Goal: Communication & Community: Share content

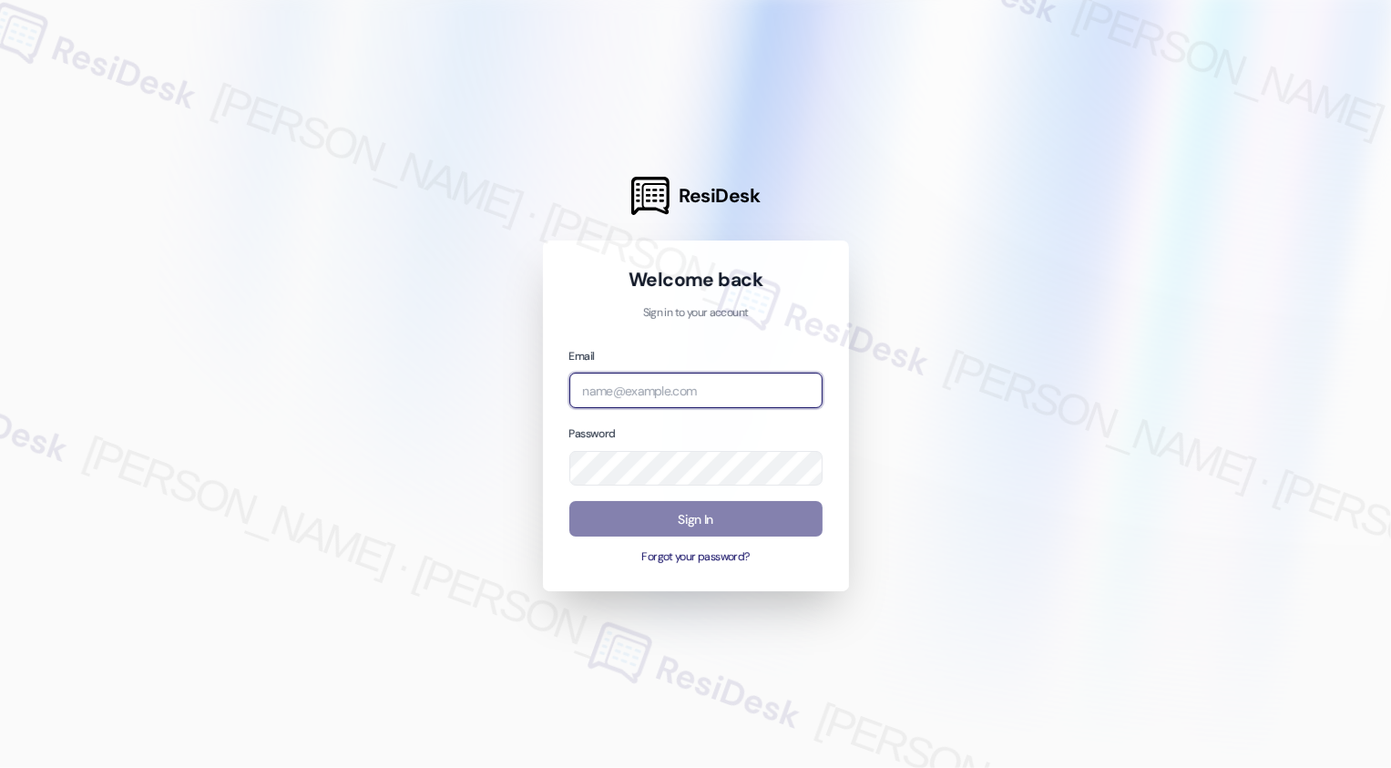
click at [610, 396] on input "email" at bounding box center [695, 390] width 253 height 36
type input "automated-surveys-boyd_wilson-resen.three@boyd_[DOMAIN_NAME]"
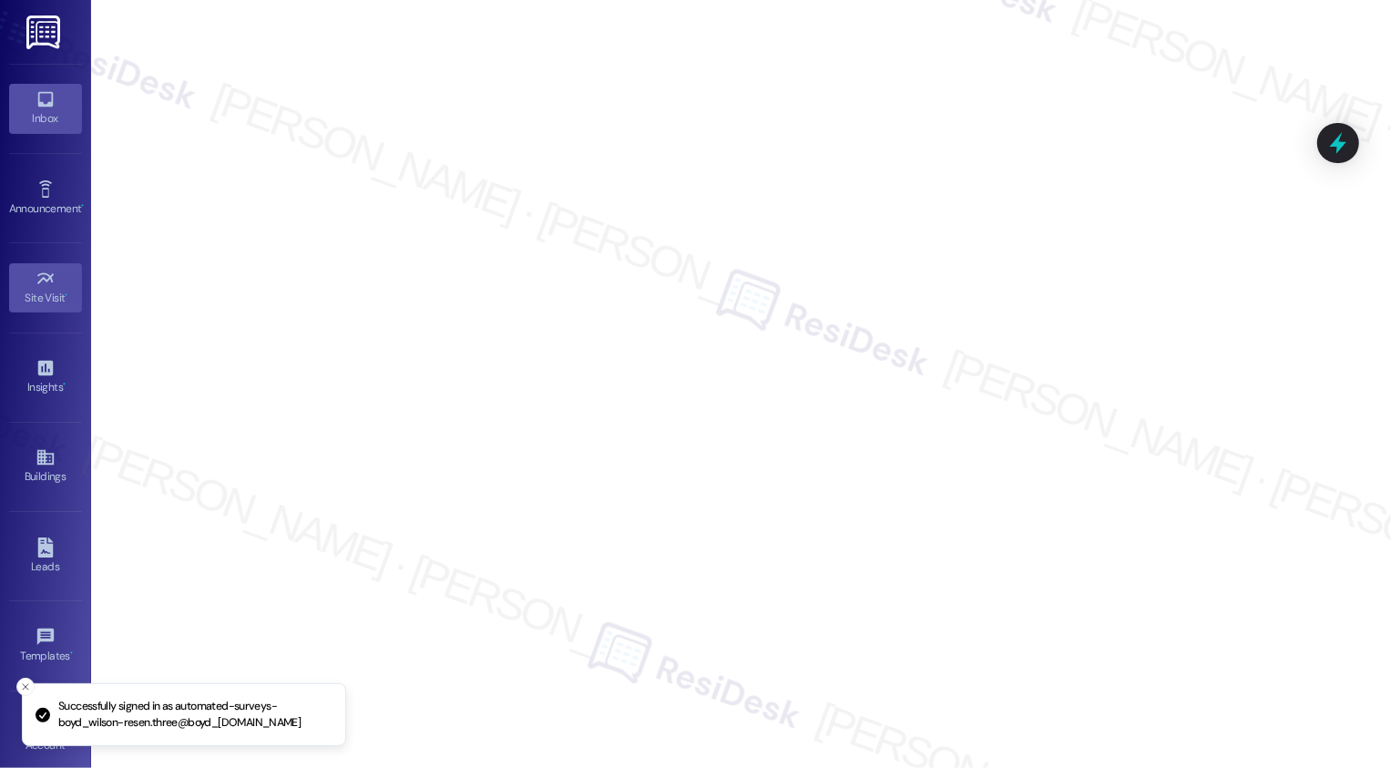
click at [37, 126] on div "Inbox" at bounding box center [45, 118] width 91 height 18
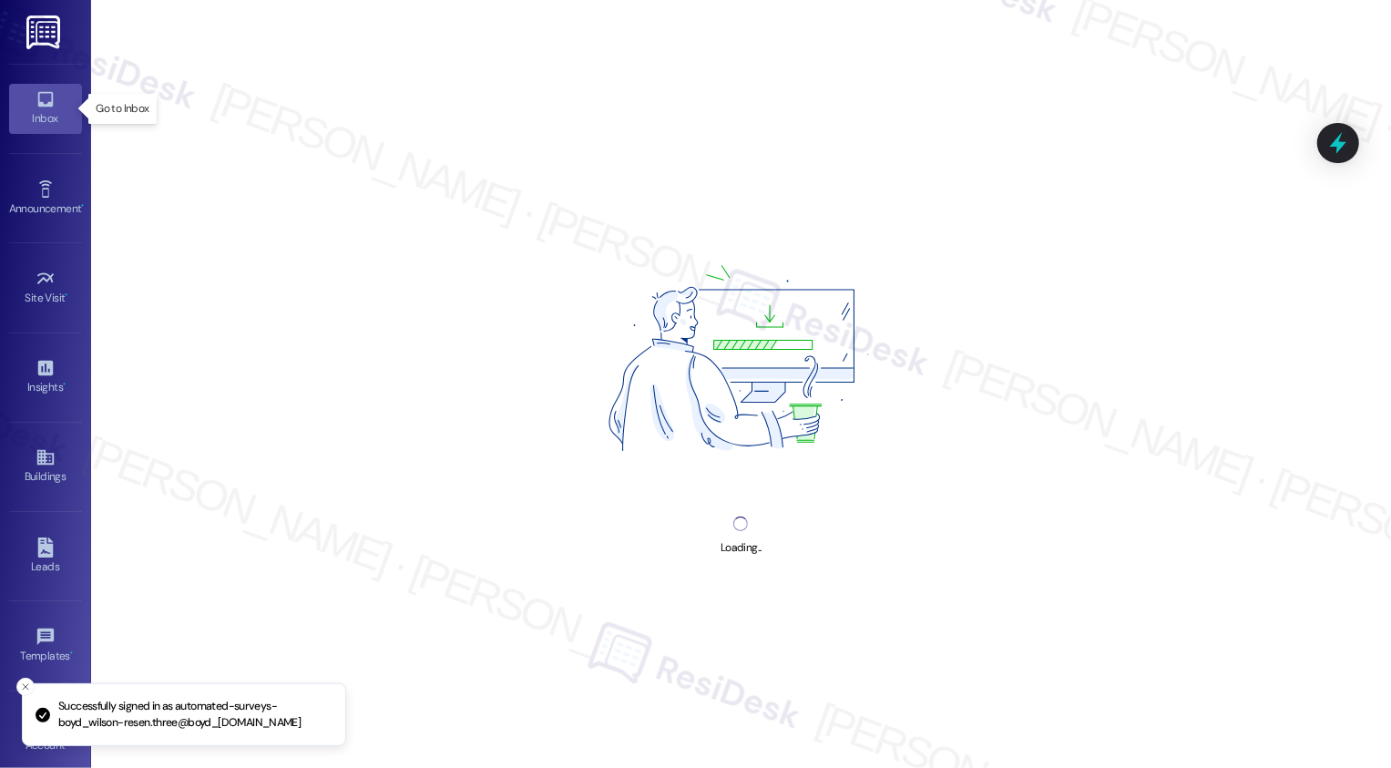
click at [37, 126] on div "Inbox" at bounding box center [45, 118] width 91 height 18
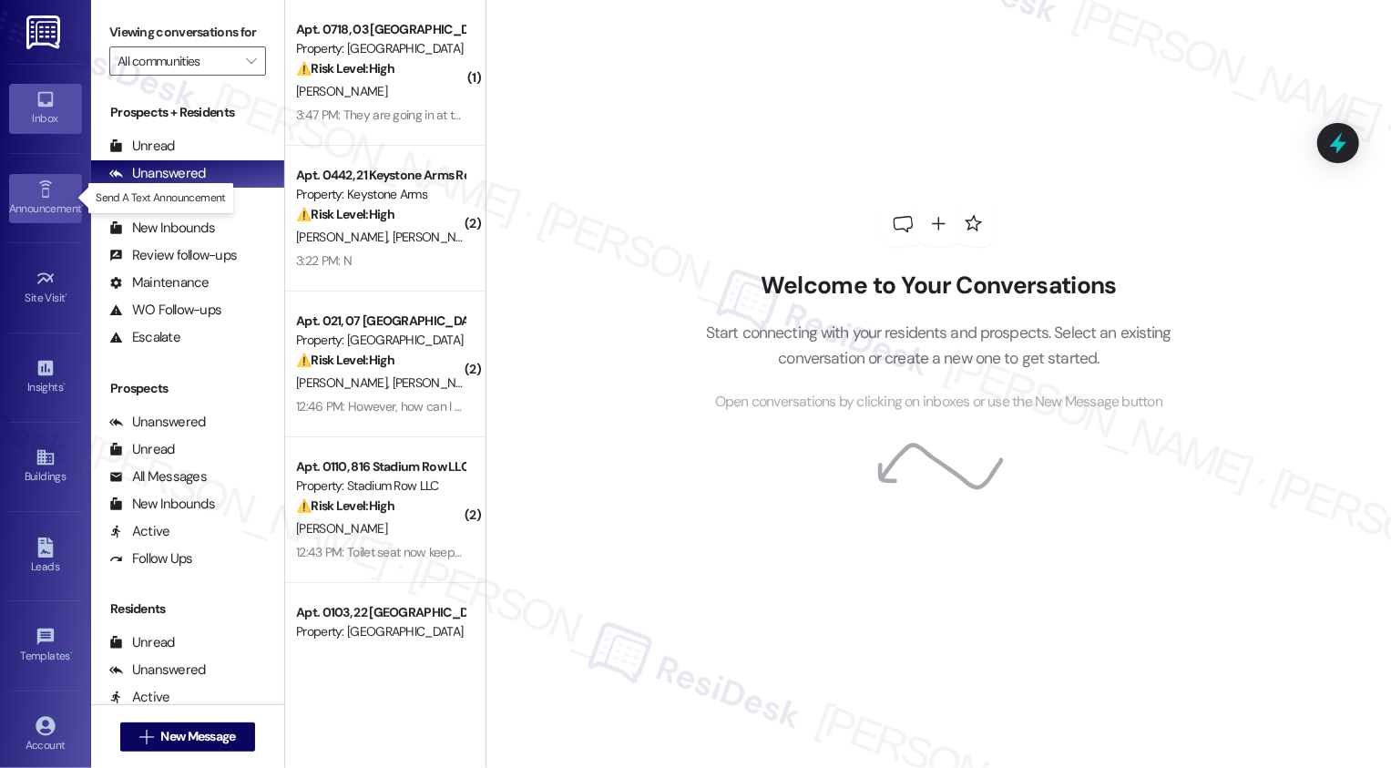
click at [45, 192] on icon at bounding box center [44, 188] width 13 height 17
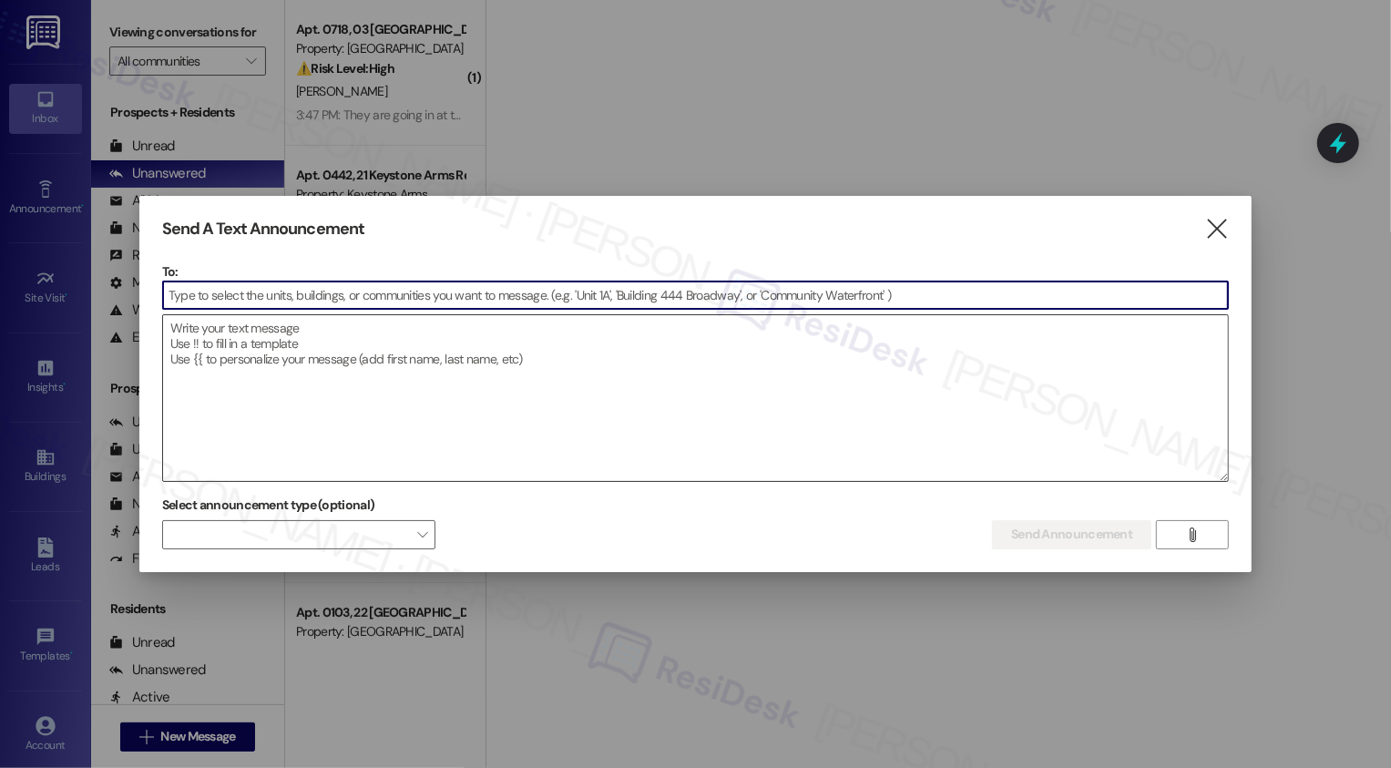
click at [248, 390] on textarea at bounding box center [695, 398] width 1065 height 166
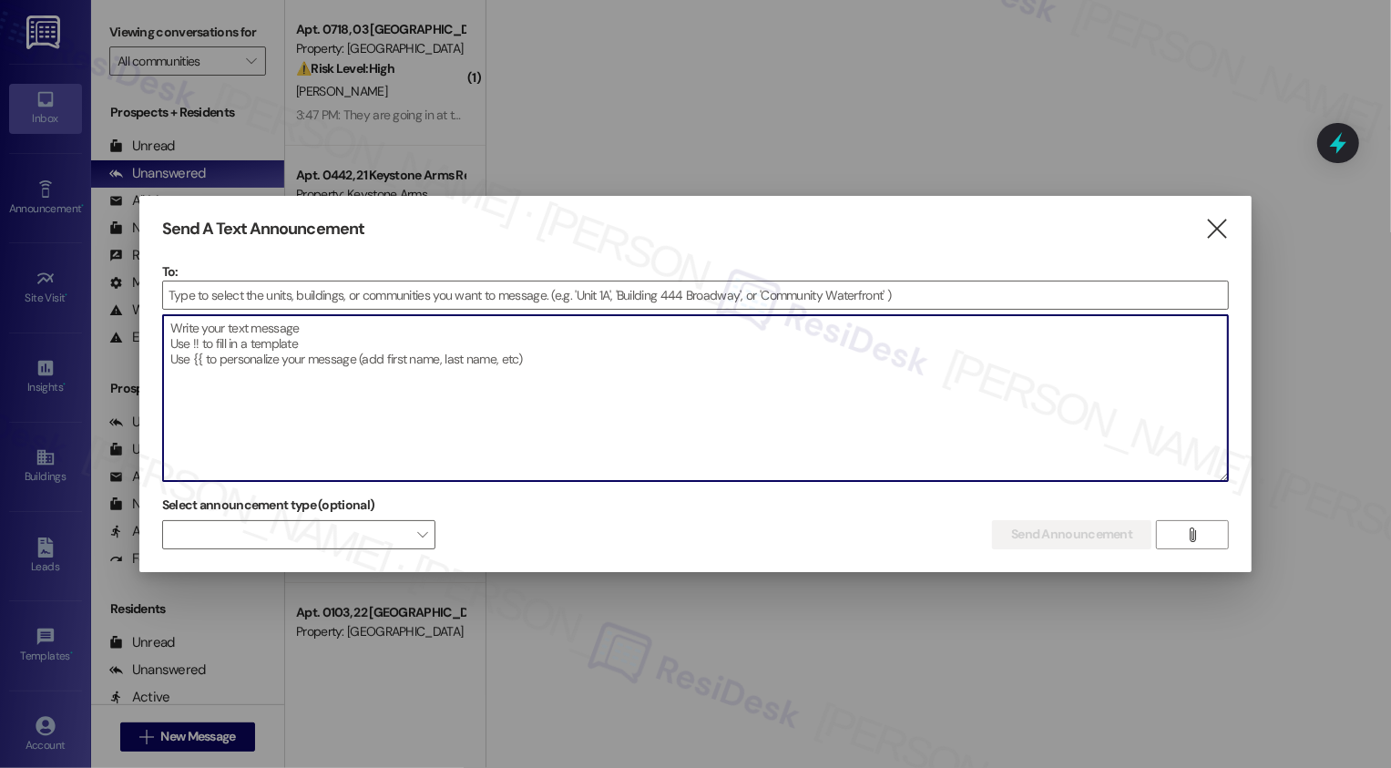
paste textarea "Hi {{first_name}}! Get ready for our National [DATE] celebration [DATE], [DATE]…"
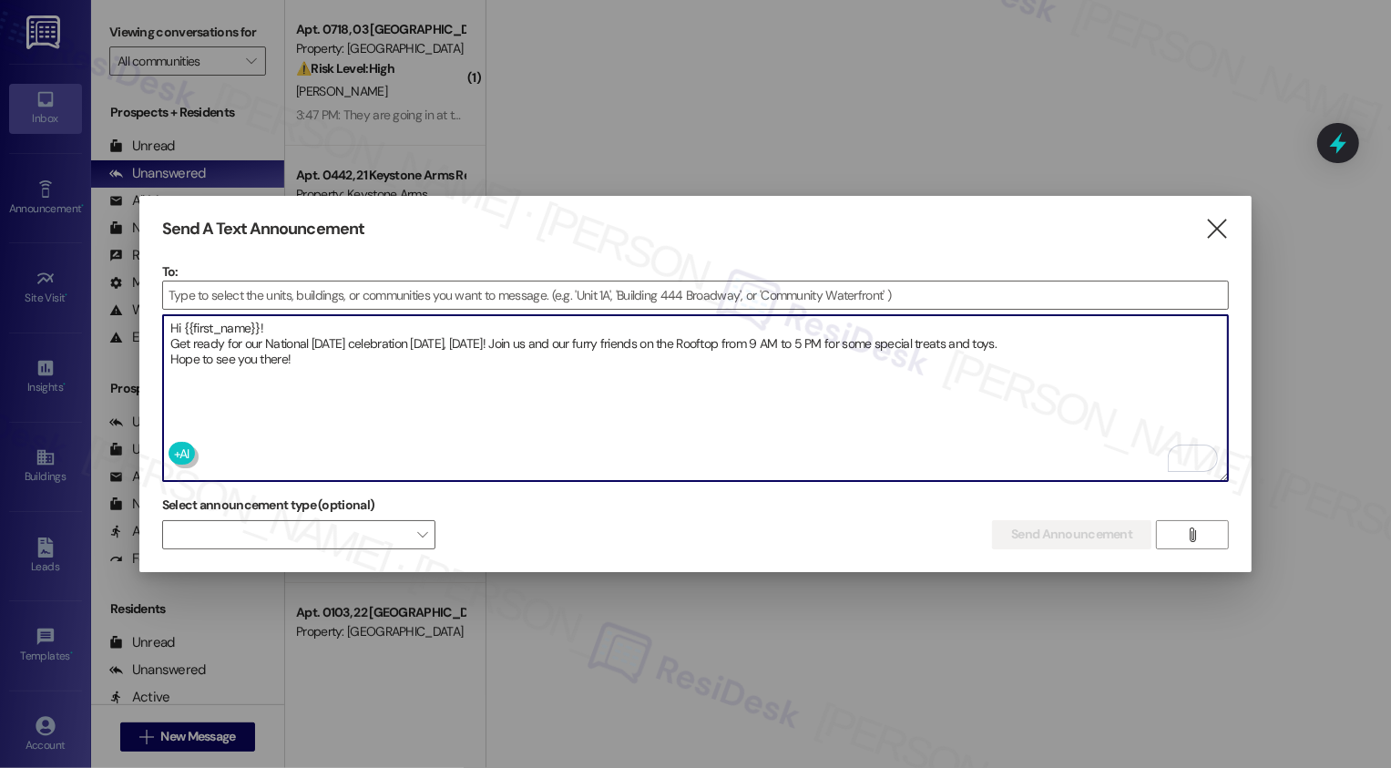
paste textarea "🐾"
type textarea "Hi {{first_name}}! Get ready for our National [DATE] celebration [DATE], [DATE]…"
click at [307, 295] on input at bounding box center [695, 294] width 1065 height 27
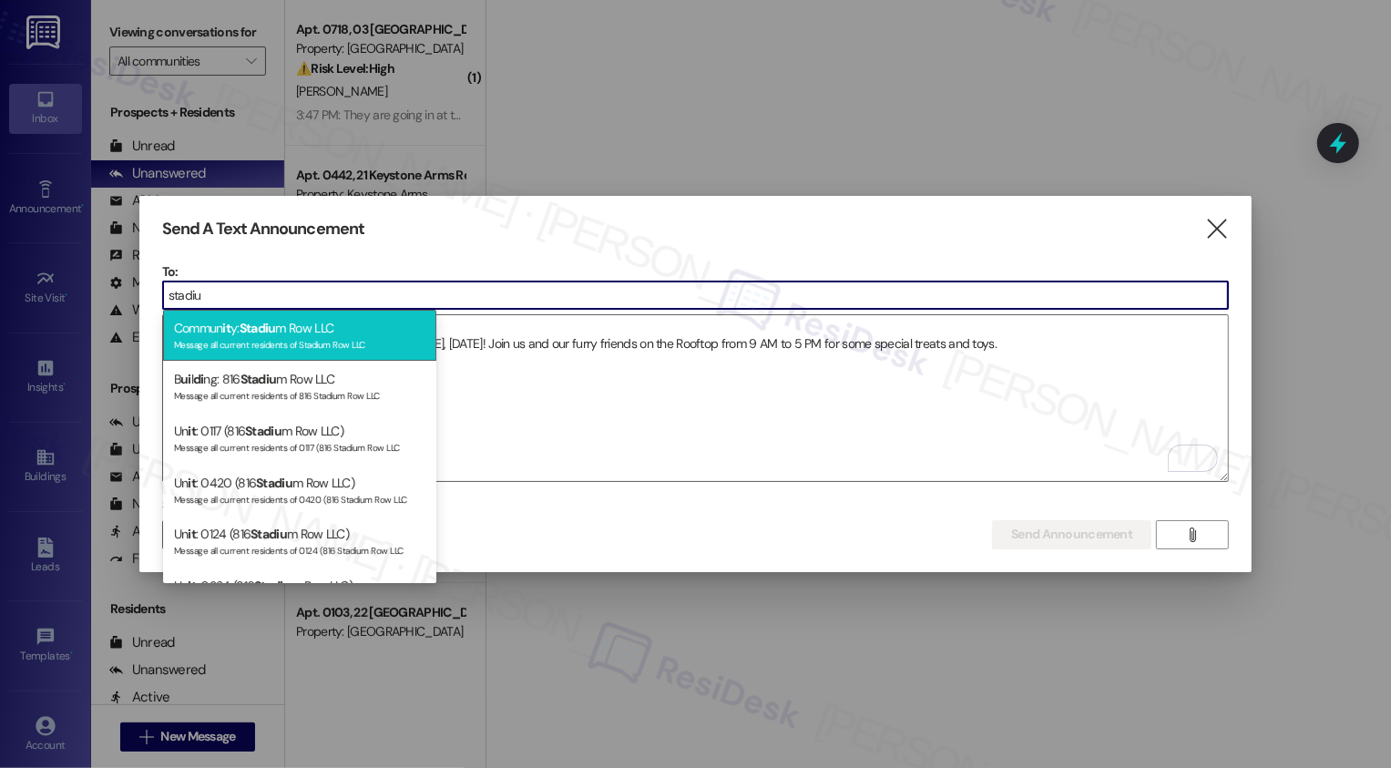
type input "stadiu"
click at [280, 329] on div "Commun it y: Stadiu m Row LLC Message all current residents of Stadium Row LLC" at bounding box center [299, 336] width 273 height 52
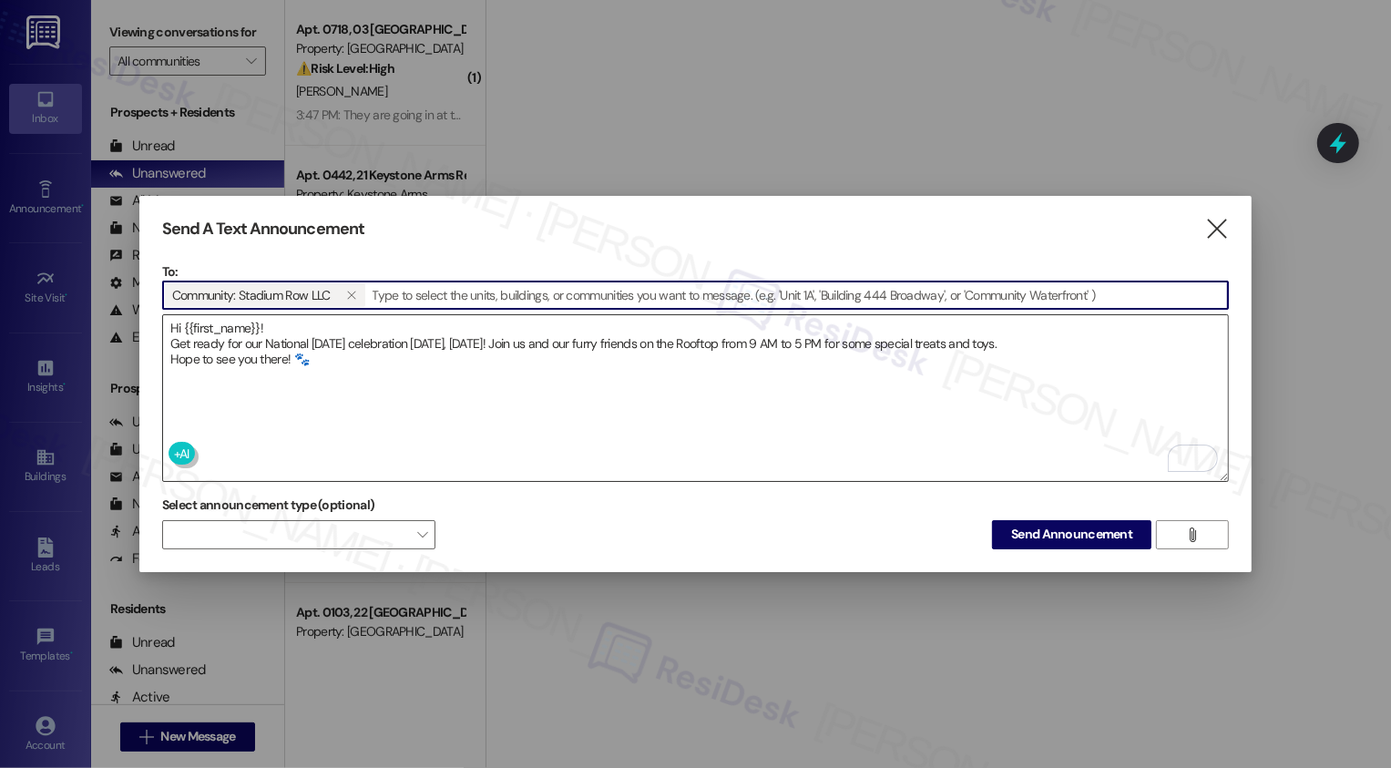
click at [411, 354] on textarea "Hi {{first_name}}! Get ready for our National [DATE] celebration [DATE], [DATE]…" at bounding box center [695, 398] width 1065 height 166
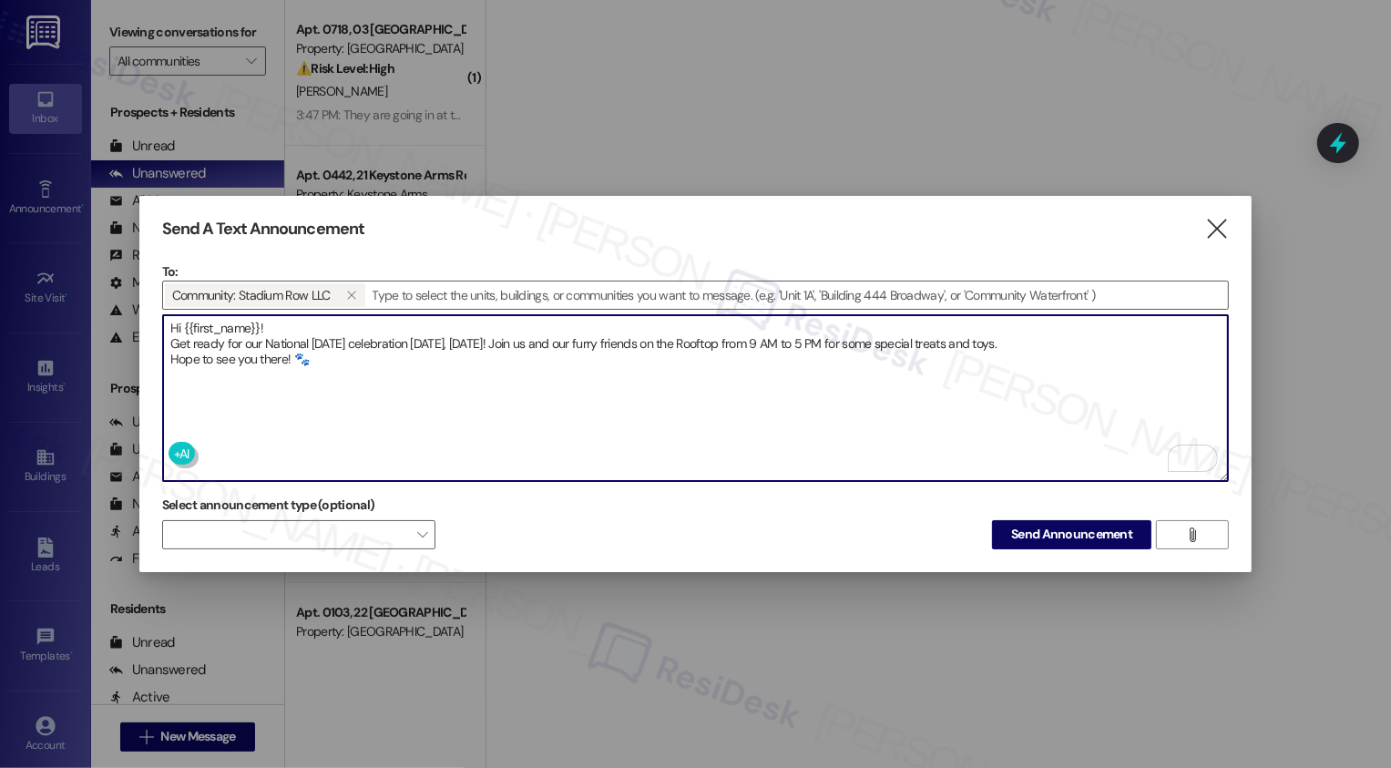
click at [840, 375] on textarea "Hi {{first_name}}! Get ready for our National [DATE] celebration [DATE], [DATE]…" at bounding box center [695, 398] width 1065 height 166
click at [1045, 528] on span "Send Announcement" at bounding box center [1071, 534] width 121 height 19
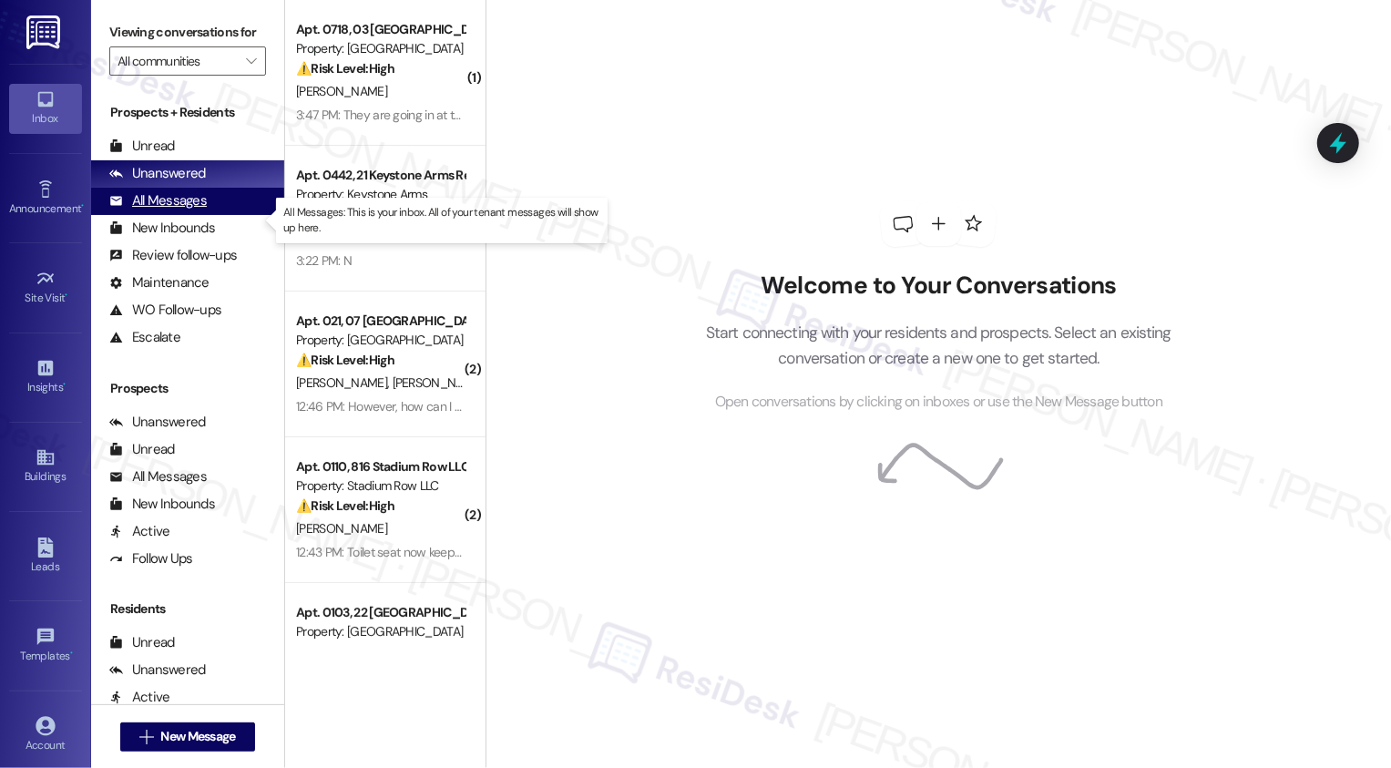
click at [179, 210] on div "All Messages" at bounding box center [157, 200] width 97 height 19
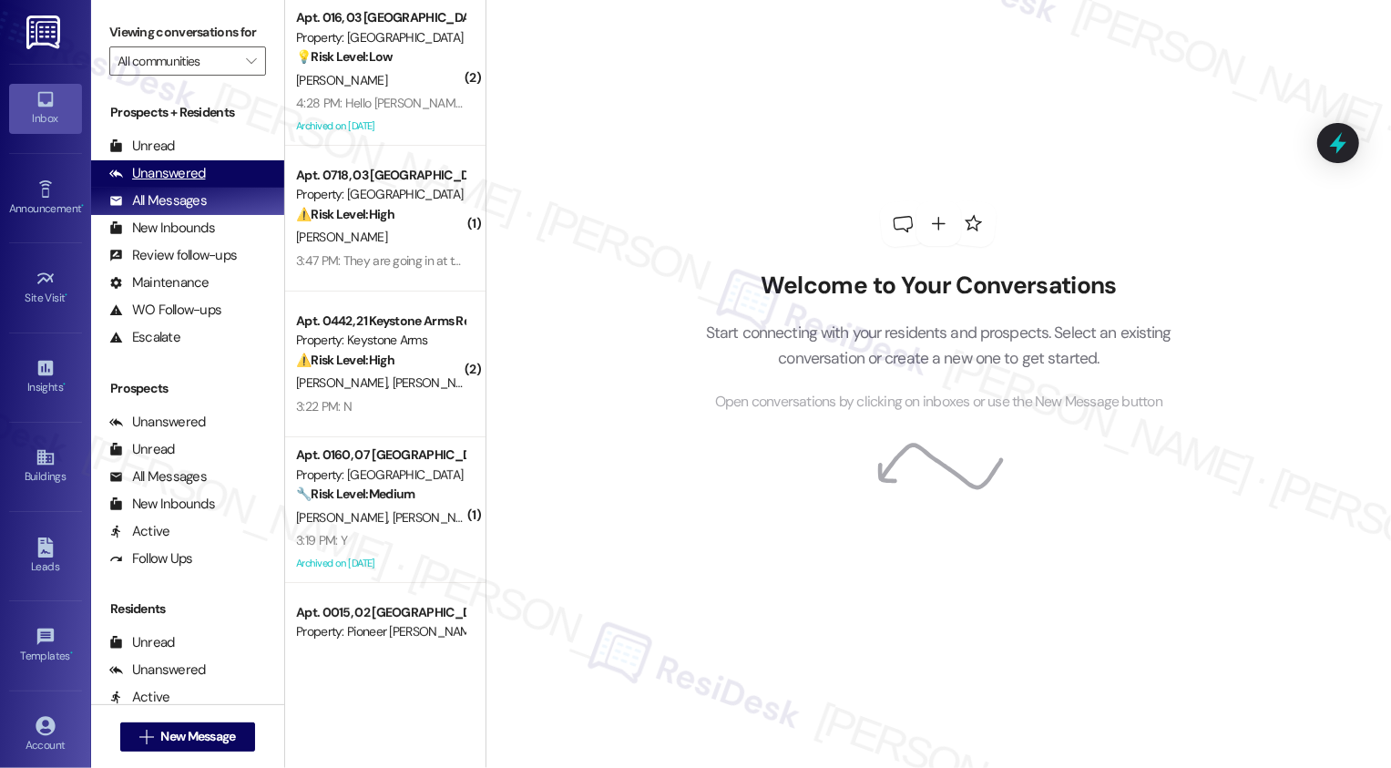
click at [237, 188] on div "Unanswered (0)" at bounding box center [187, 173] width 193 height 27
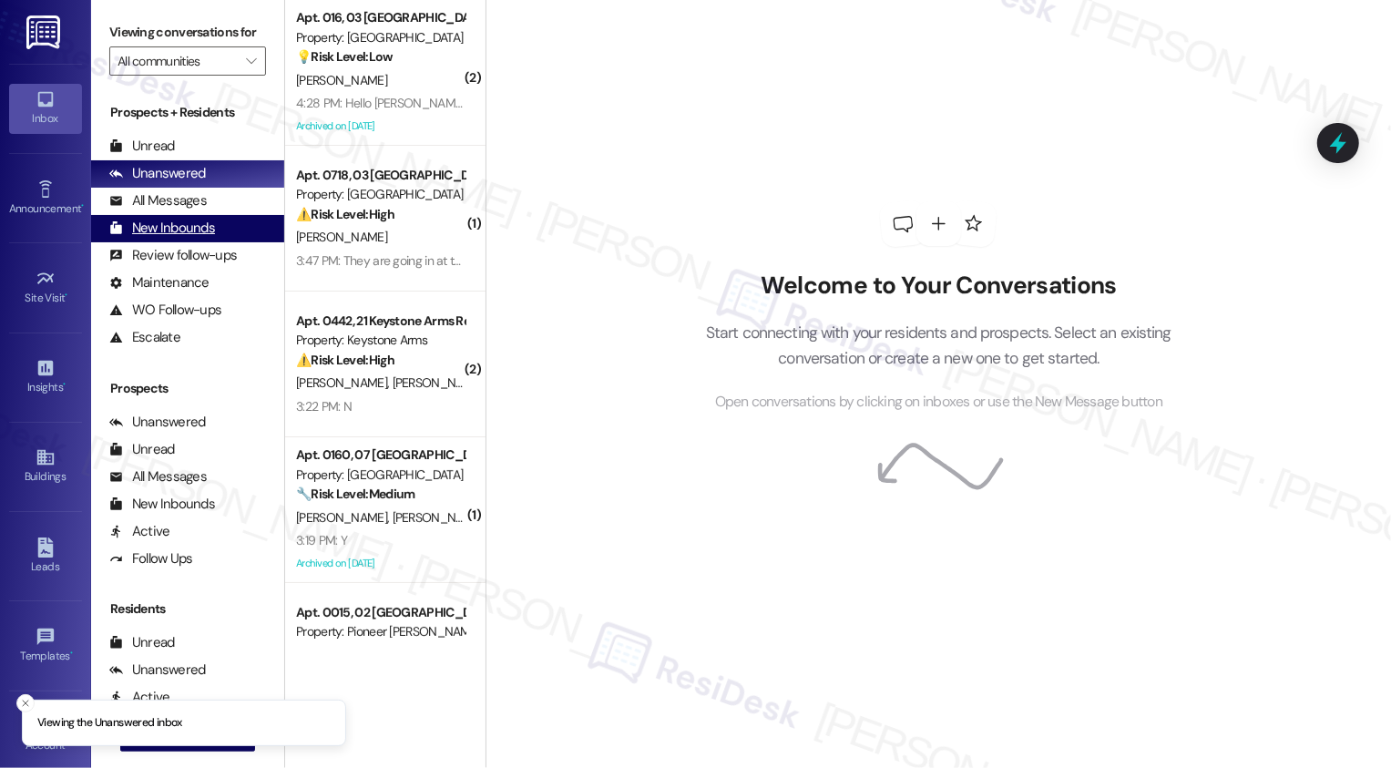
click at [225, 234] on div "New Inbounds (0)" at bounding box center [187, 228] width 193 height 27
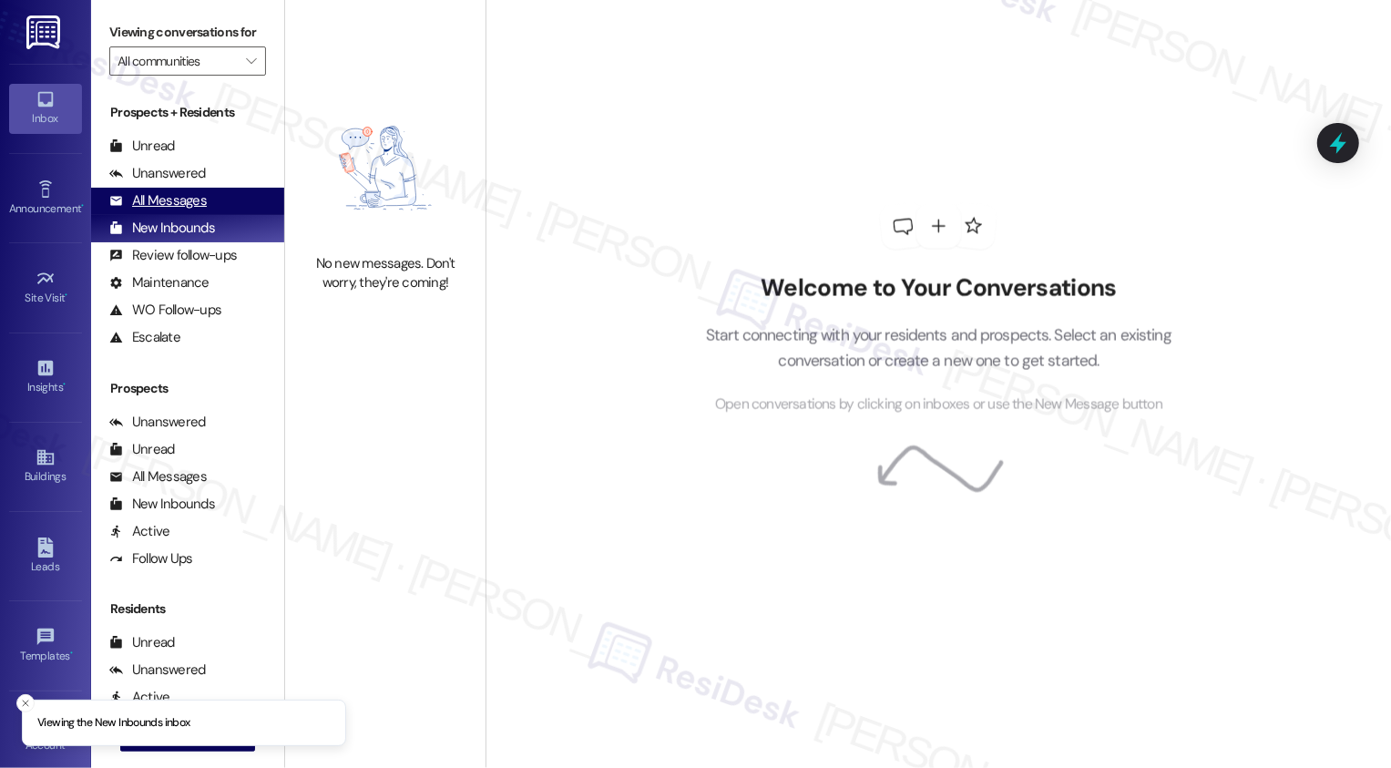
click at [212, 213] on div "All Messages (undefined)" at bounding box center [187, 201] width 193 height 27
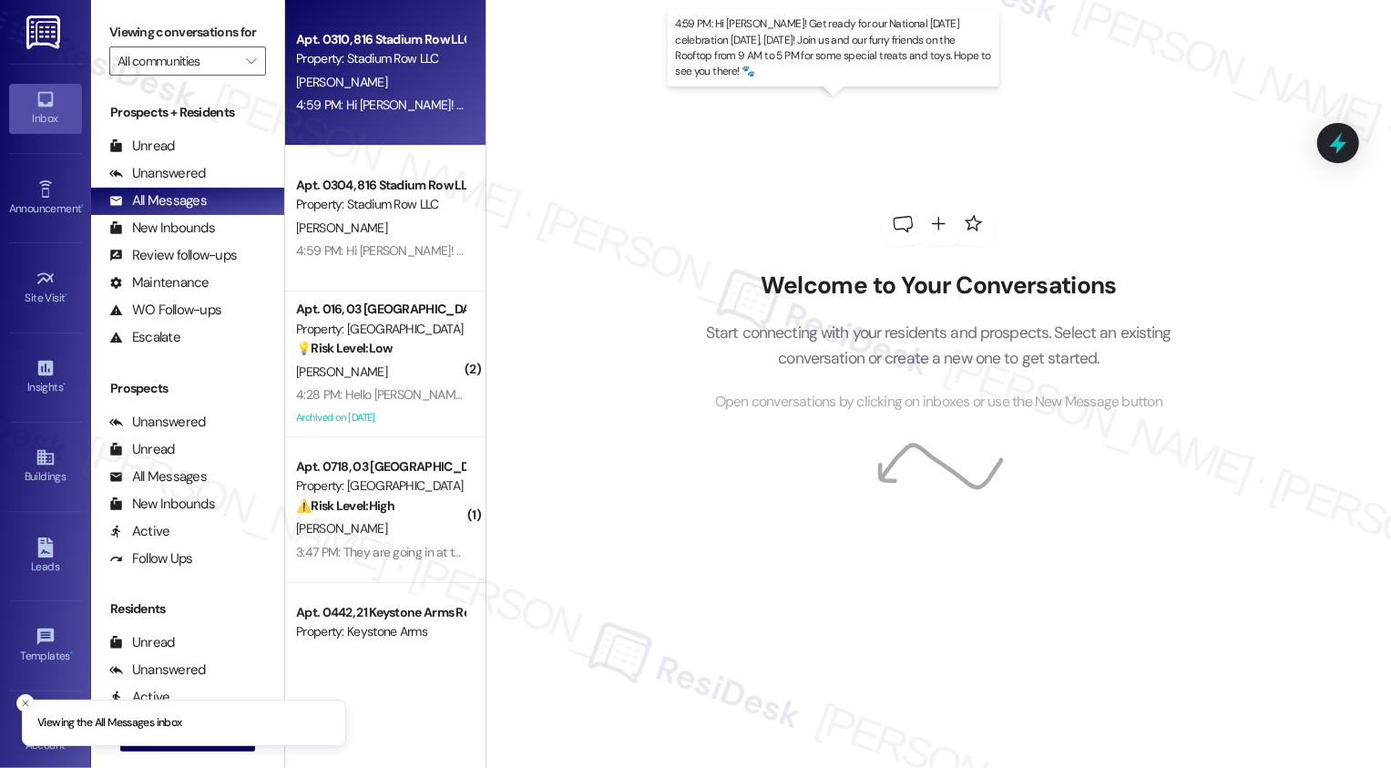
click at [350, 101] on div "4:59 PM: Hi [PERSON_NAME]! Get ready for our National [DATE] celebration [DATE]…" at bounding box center [860, 105] width 1128 height 16
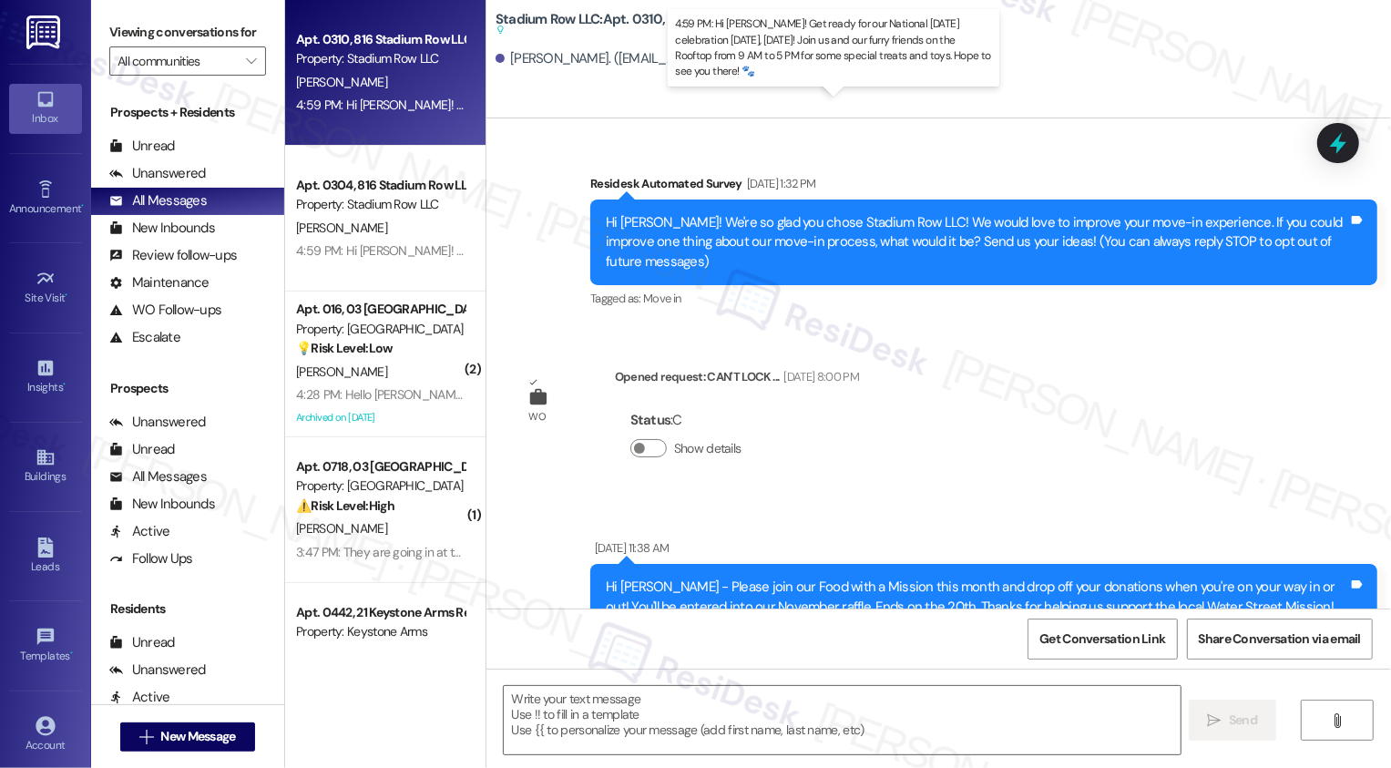
type textarea "Fetching suggested responses. Please feel free to read through the conversation…"
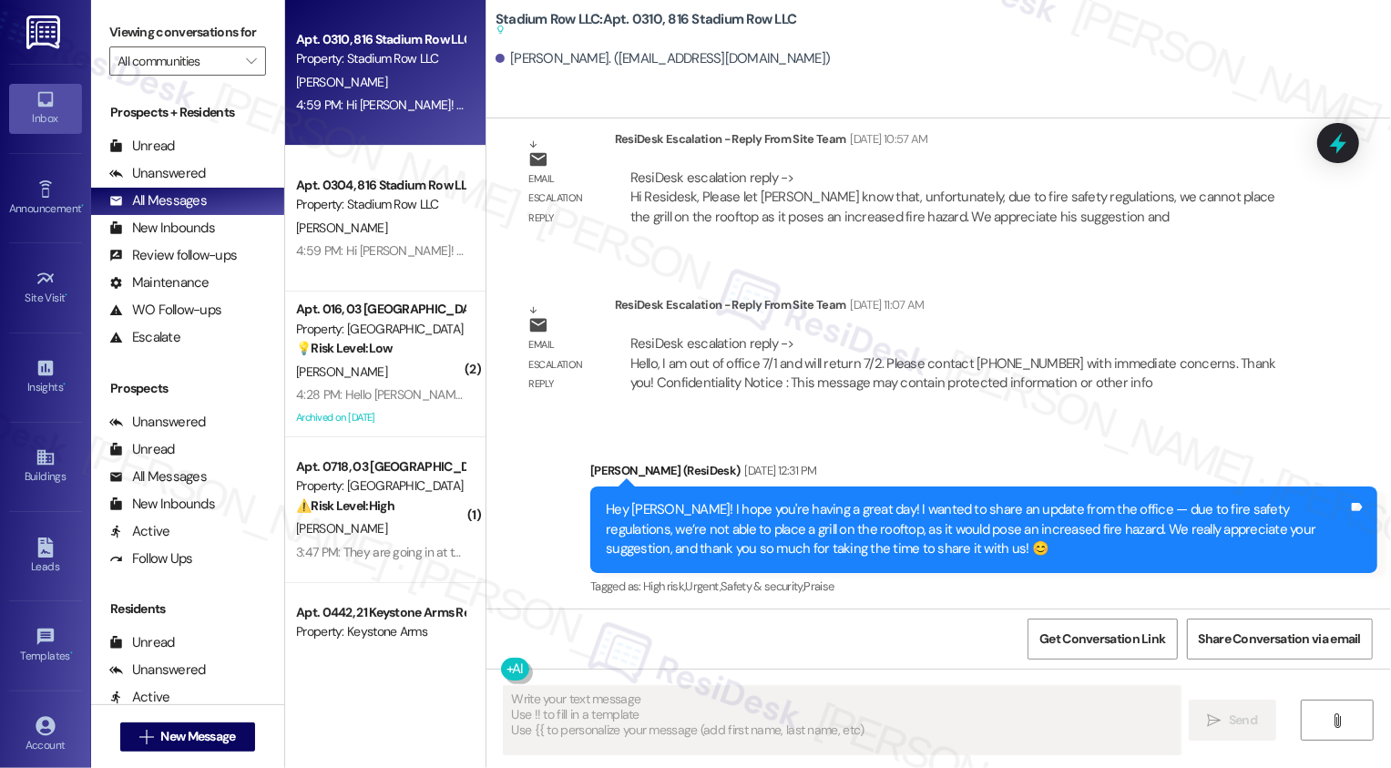
scroll to position [13751, 0]
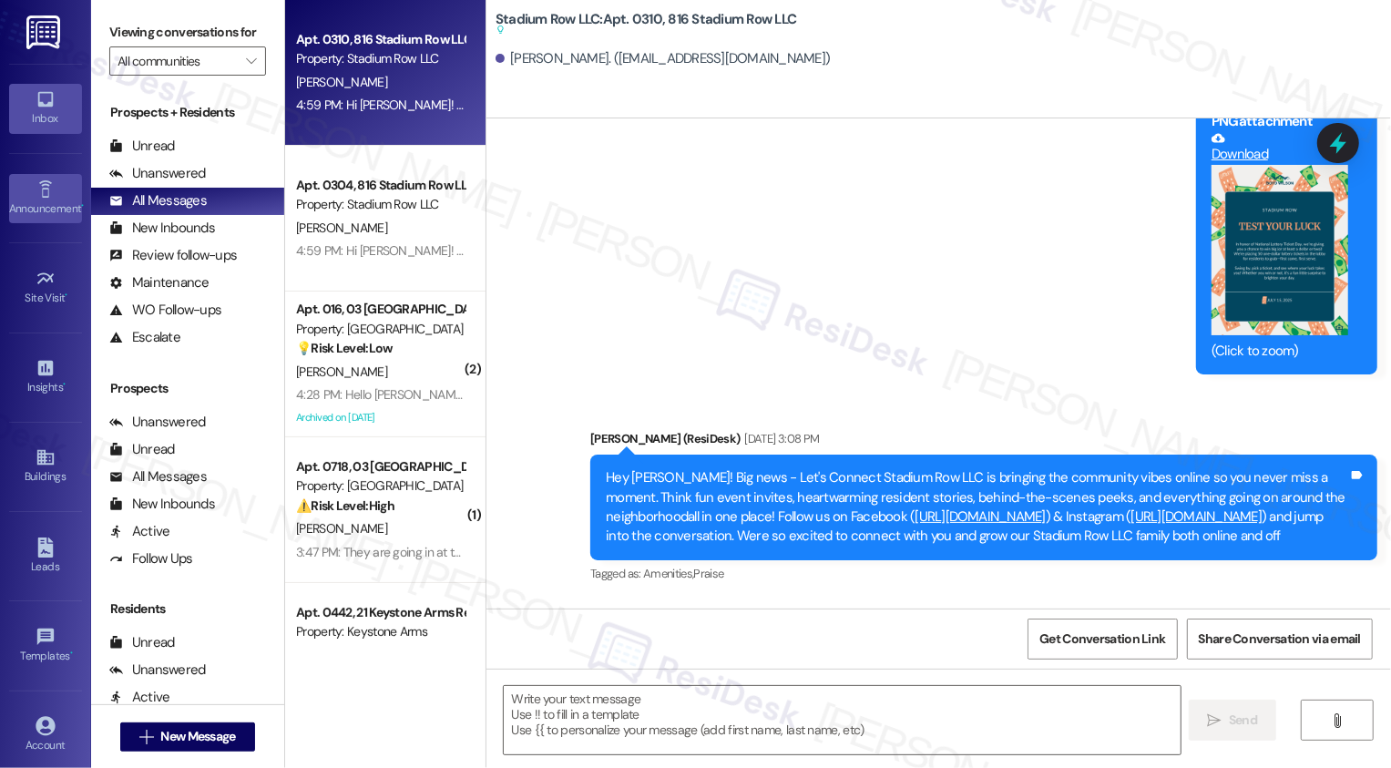
click at [33, 203] on div "Announcement •" at bounding box center [45, 208] width 91 height 18
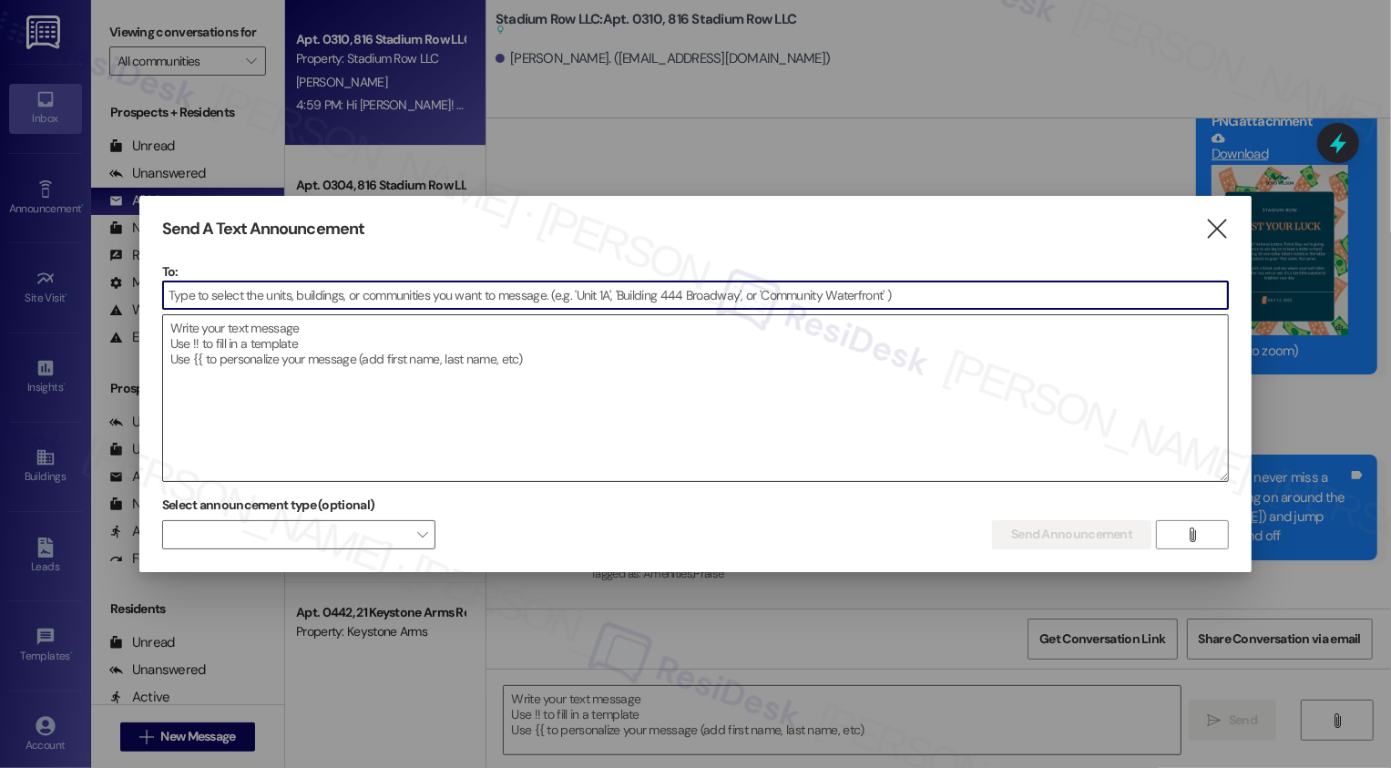
click at [290, 373] on textarea at bounding box center [695, 398] width 1065 height 166
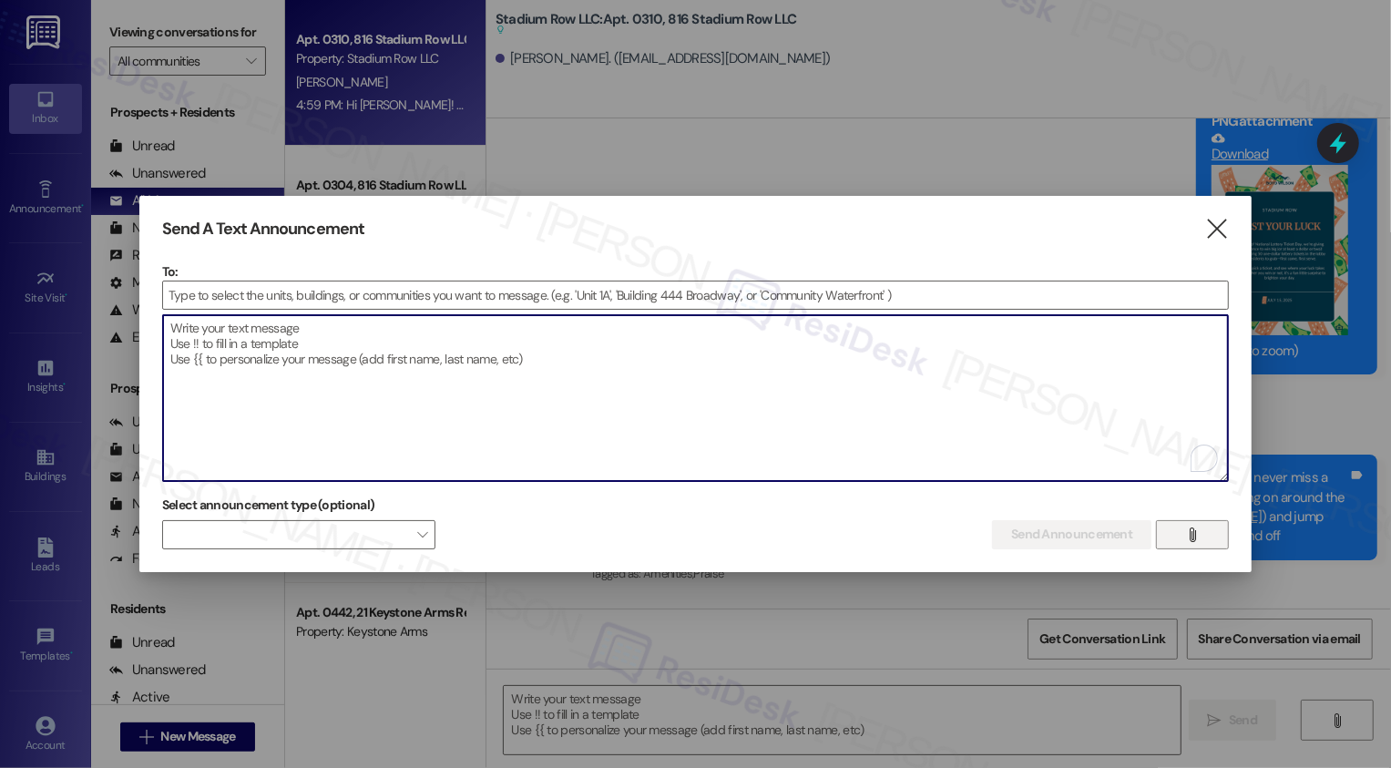
click at [1198, 532] on icon "" at bounding box center [1193, 534] width 14 height 15
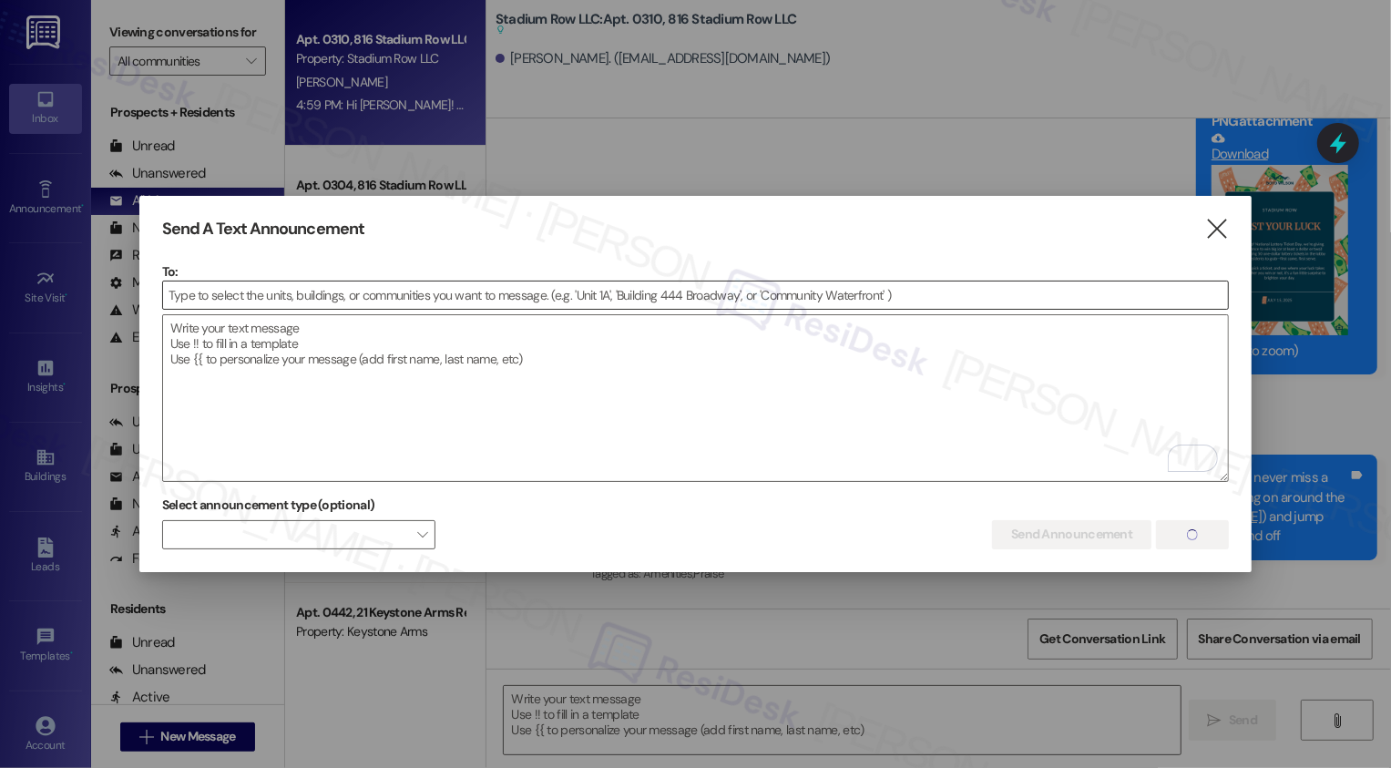
click at [413, 294] on input at bounding box center [695, 294] width 1065 height 27
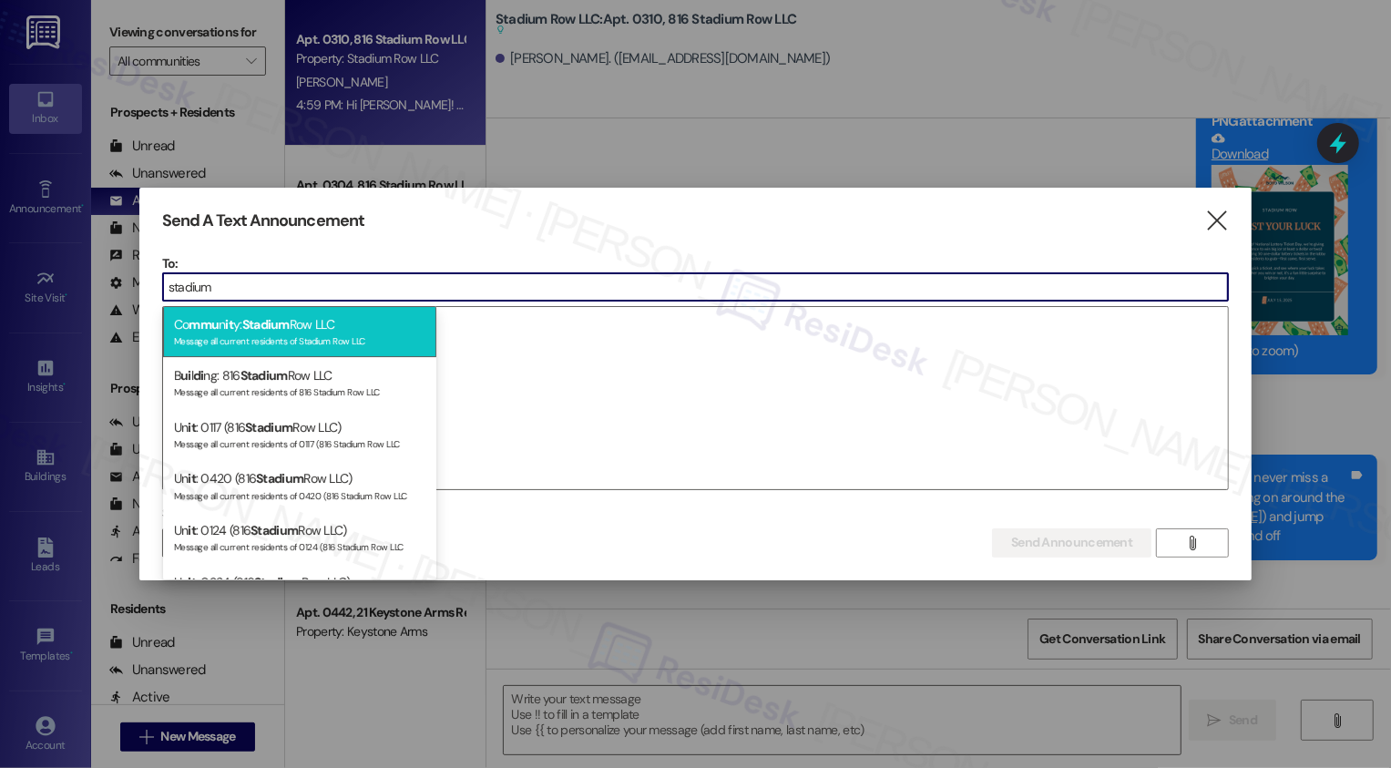
type input "stadium"
click at [313, 327] on div "Co mmu n it y: Stadium Row LLC Message all current residents of Stadium Row LLC" at bounding box center [299, 332] width 273 height 52
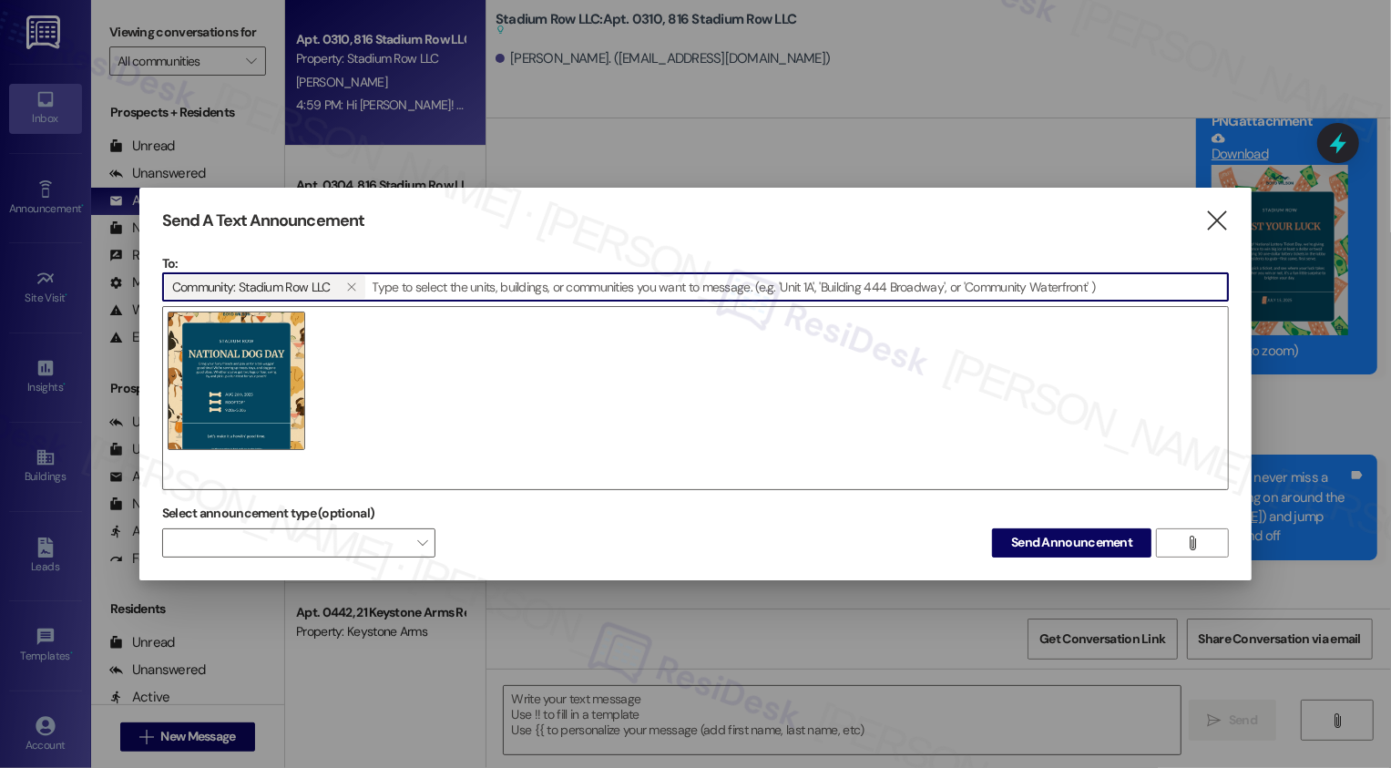
click at [363, 357] on div at bounding box center [695, 398] width 1067 height 184
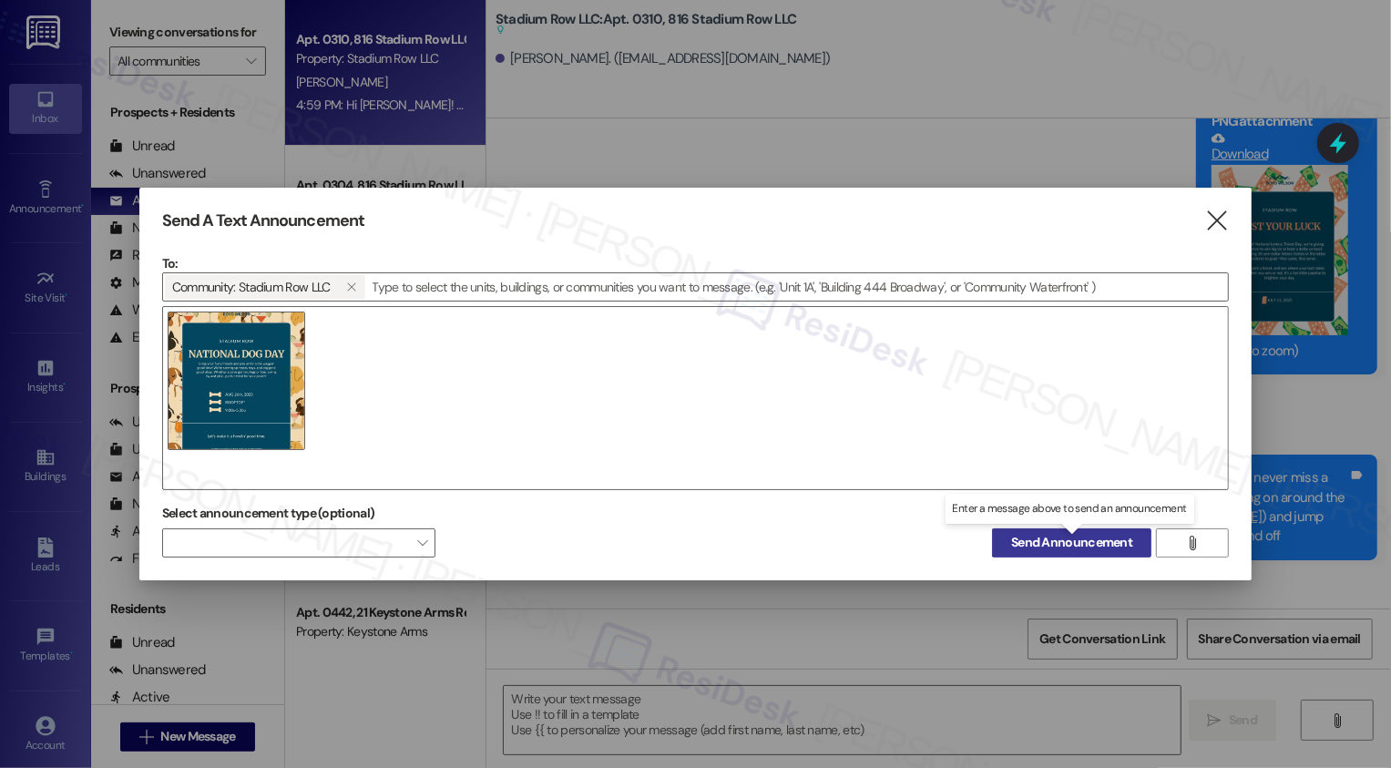
click at [1043, 540] on span "Send Announcement" at bounding box center [1071, 542] width 121 height 19
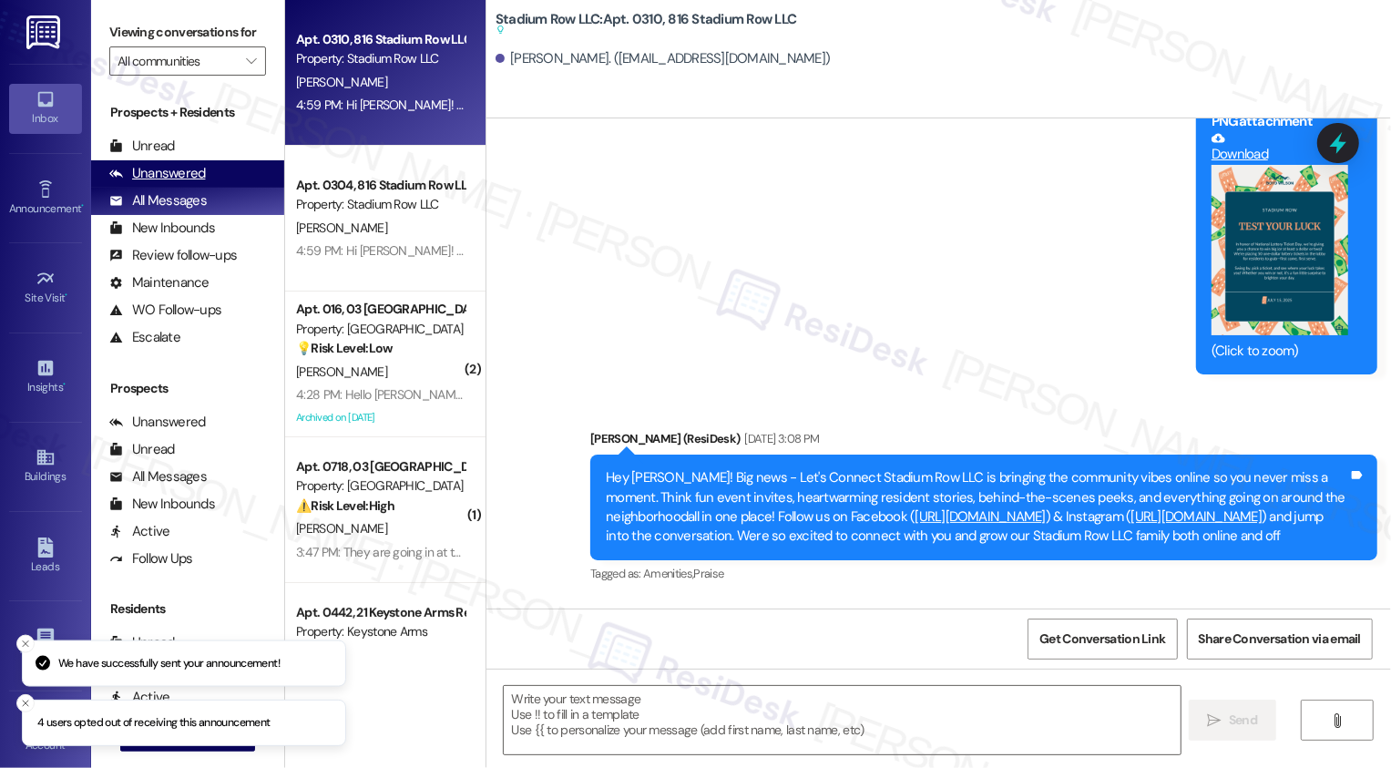
click at [191, 183] on div "Unanswered" at bounding box center [157, 173] width 97 height 19
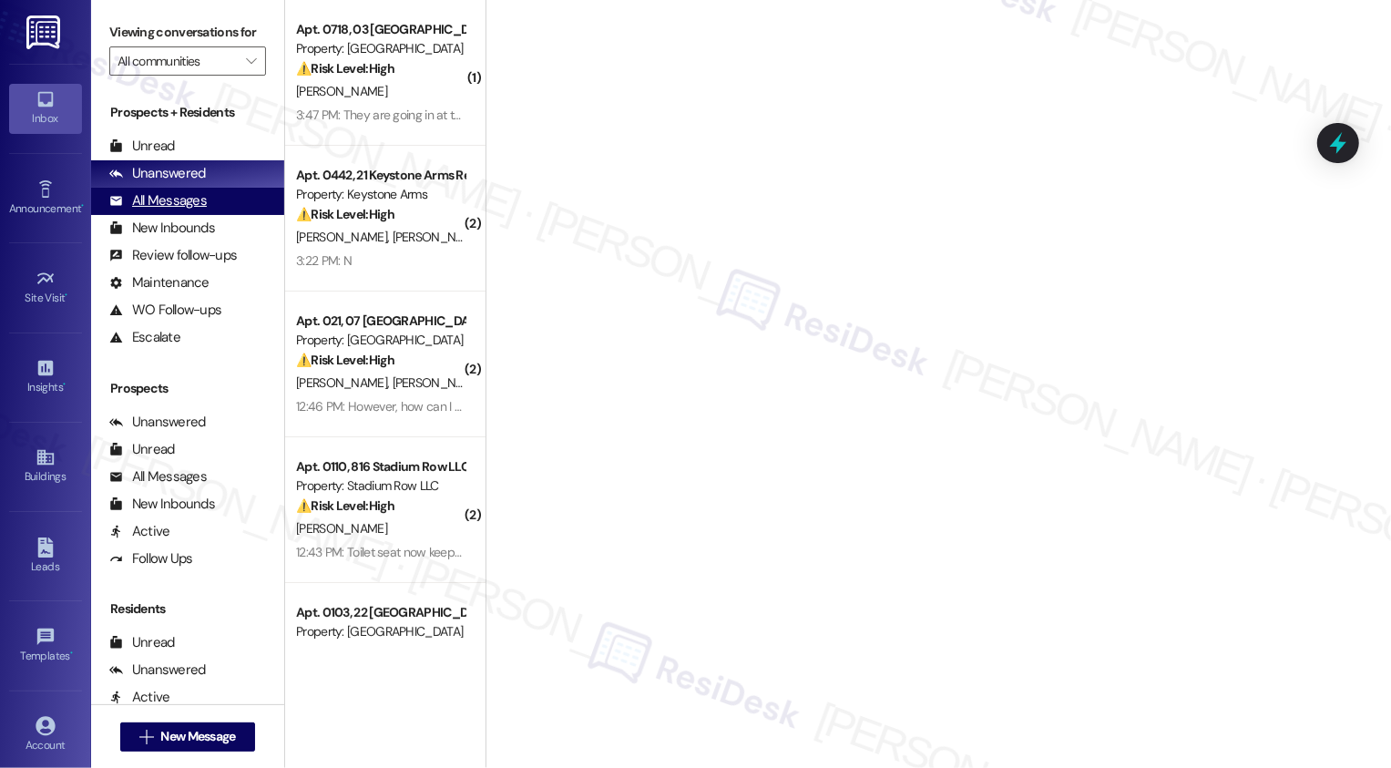
click at [187, 210] on div "All Messages" at bounding box center [157, 200] width 97 height 19
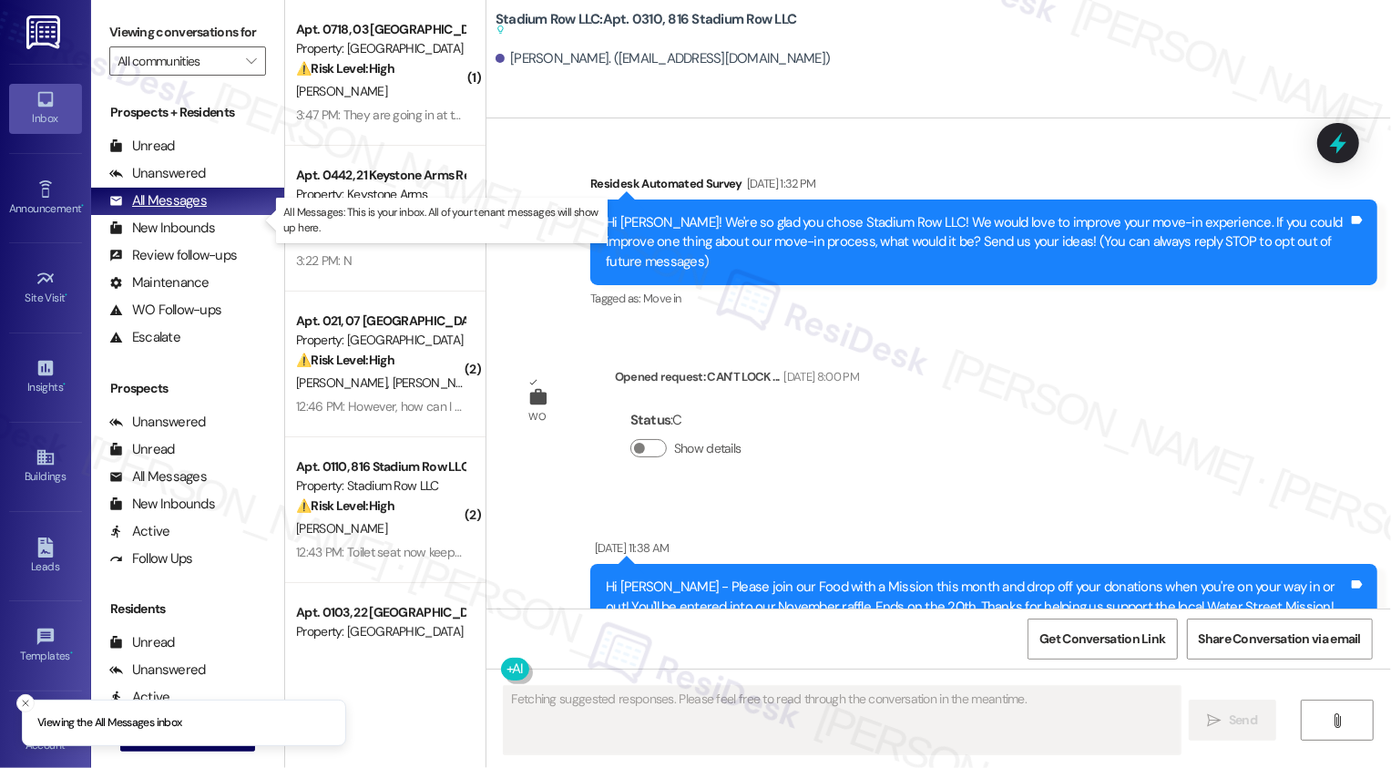
scroll to position [0, 0]
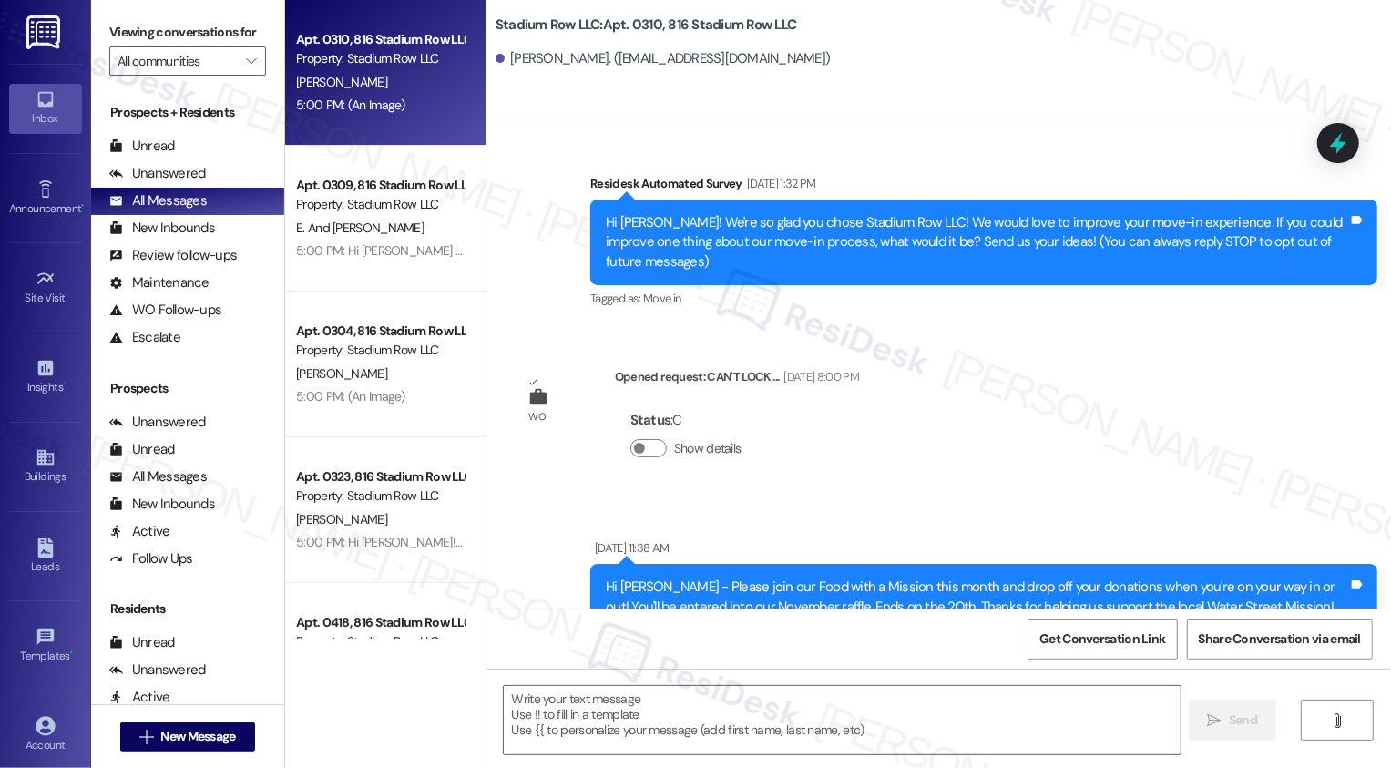
click at [354, 103] on div "5:00 PM: (An Image) 5:00 PM: (An Image)" at bounding box center [350, 105] width 109 height 16
type textarea "Fetching suggested responses. Please feel free to read through the conversation…"
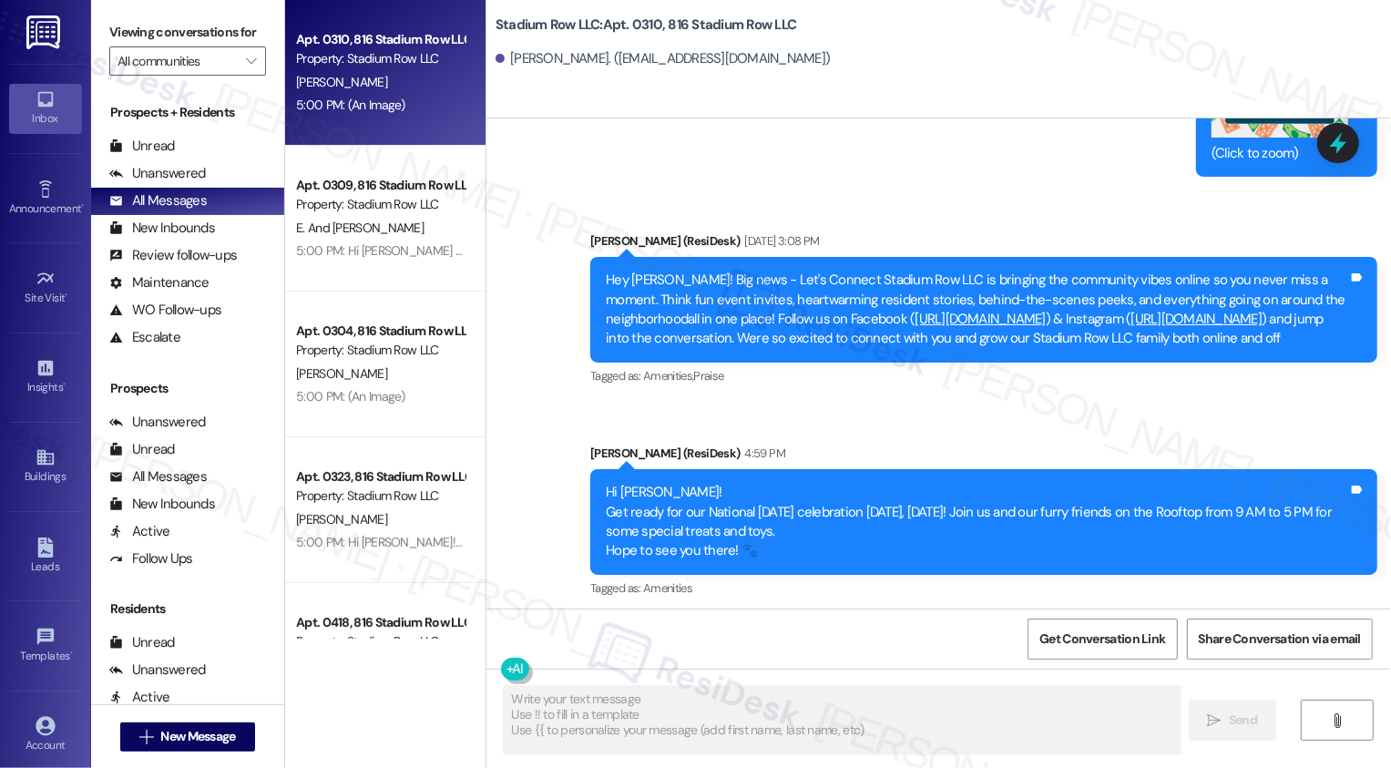
scroll to position [14105, 0]
